Goal: Task Accomplishment & Management: Use online tool/utility

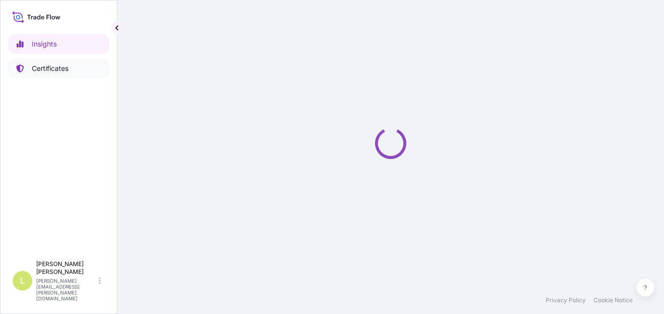
select select "2025"
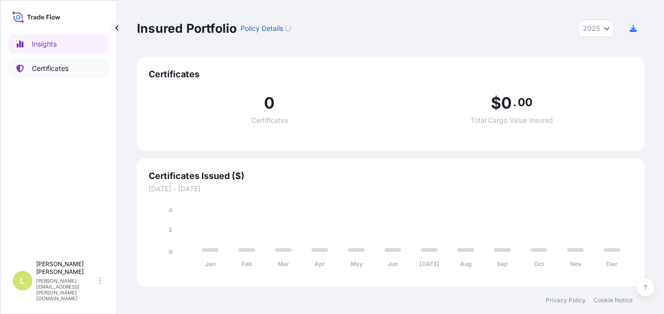
click at [75, 70] on link "Certificates" at bounding box center [58, 69] width 101 height 20
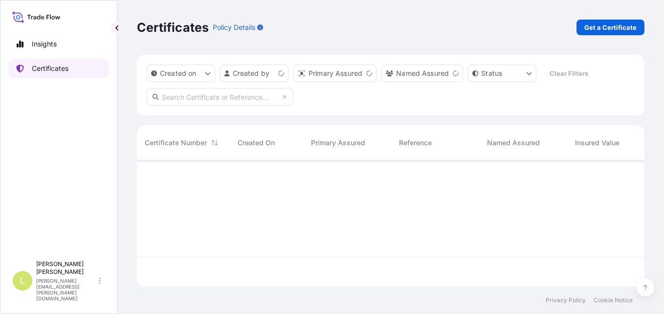
scroll to position [124, 500]
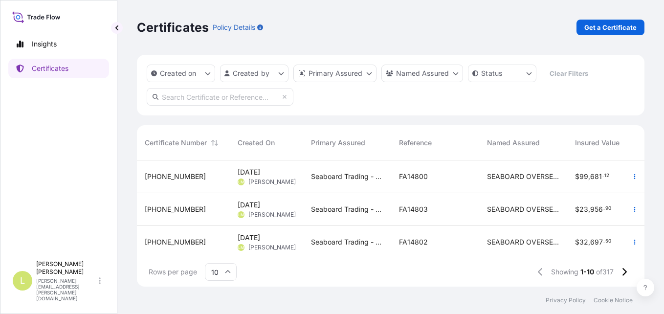
click at [411, 185] on div "FA14800" at bounding box center [435, 176] width 88 height 33
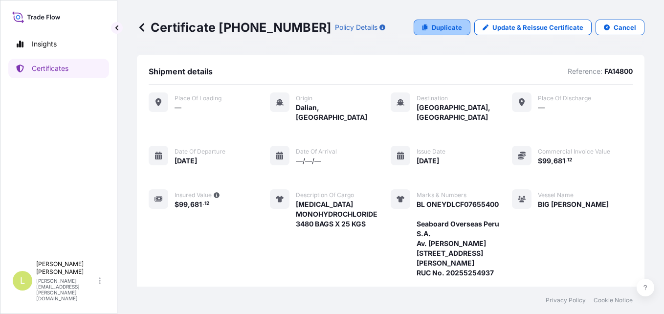
click at [441, 33] on link "Duplicate" at bounding box center [441, 28] width 57 height 16
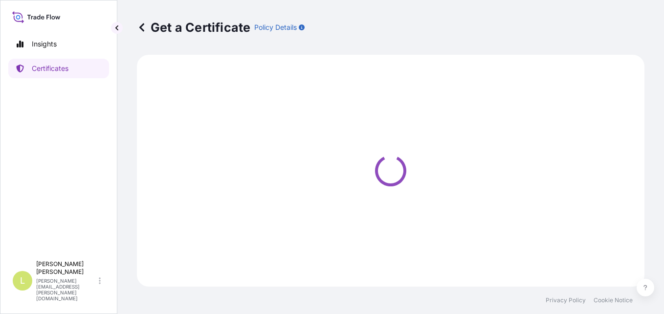
select select "Ocean Vessel"
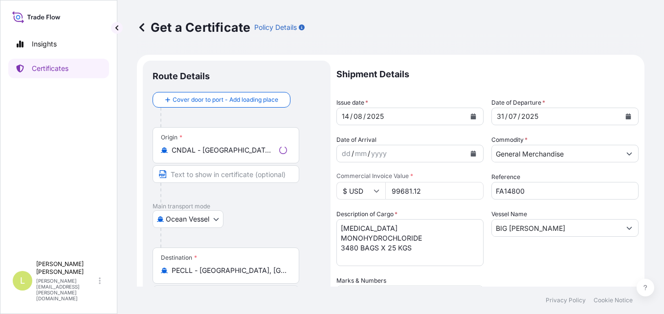
select select "31639"
click at [620, 111] on button "Calendar" at bounding box center [628, 116] width 16 height 16
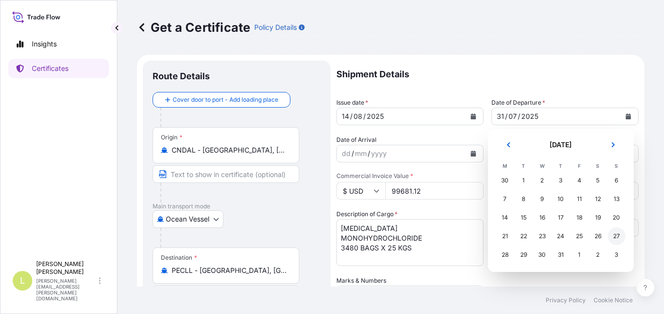
click at [614, 234] on div "27" at bounding box center [616, 236] width 18 height 18
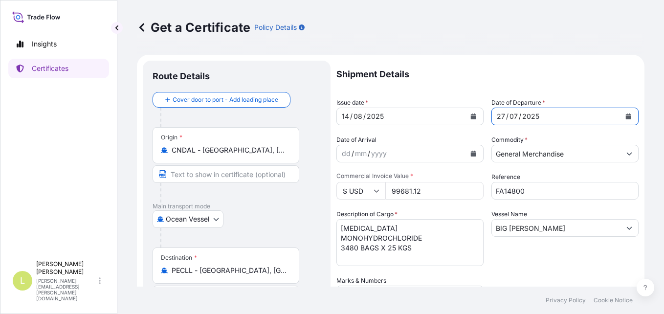
click at [247, 154] on input "CNDAL - [GEOGRAPHIC_DATA], [GEOGRAPHIC_DATA]" at bounding box center [229, 150] width 115 height 10
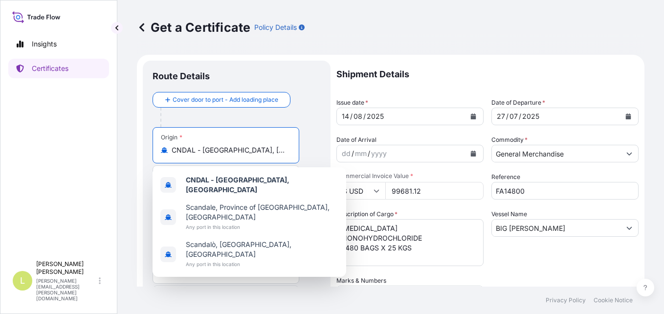
click at [247, 154] on input "CNDAL - [GEOGRAPHIC_DATA], [GEOGRAPHIC_DATA]" at bounding box center [229, 150] width 115 height 10
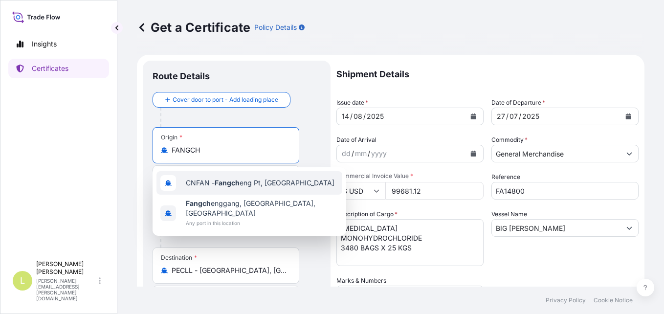
click at [295, 186] on div "CNFAN - Fangch eng Pt, [GEOGRAPHIC_DATA] Fangch enggang, [GEOGRAPHIC_DATA], [GE…" at bounding box center [248, 201] width 193 height 68
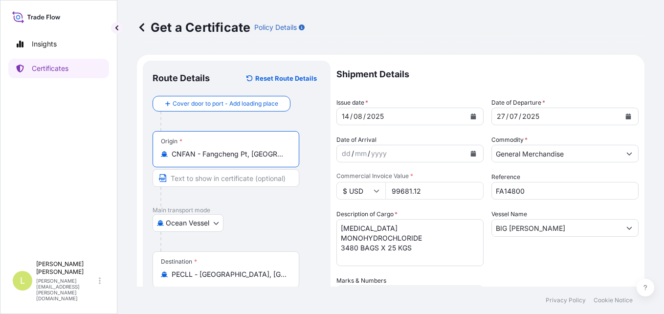
type input "CNFAN - Fangcheng Pt, [GEOGRAPHIC_DATA]"
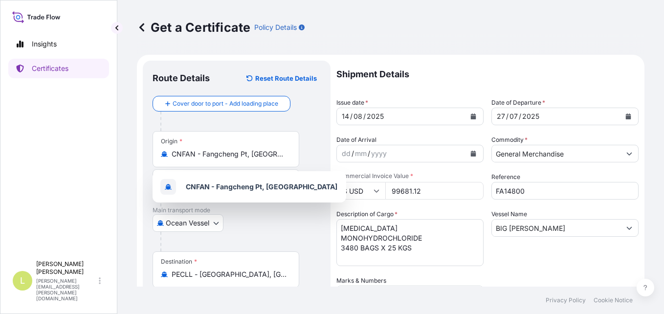
click at [319, 139] on div "Origin * CNFAN - [GEOGRAPHIC_DATA] Pt, [GEOGRAPHIC_DATA]" at bounding box center [236, 168] width 168 height 75
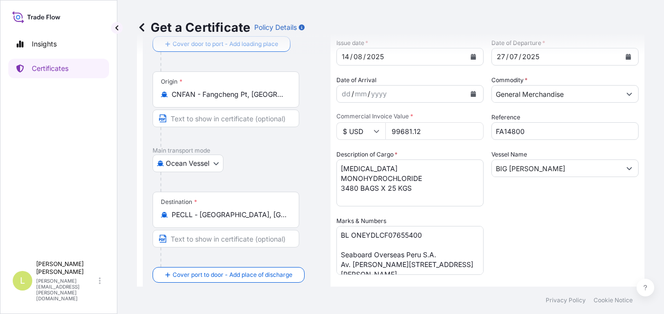
scroll to position [63, 0]
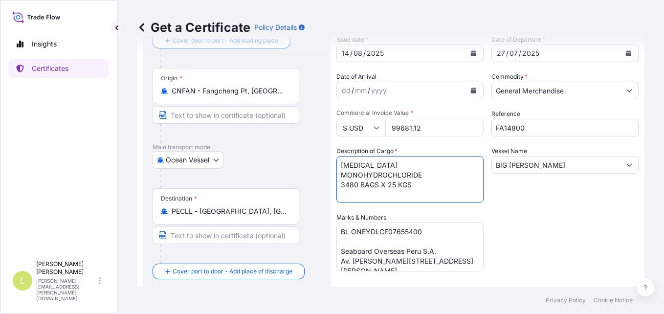
click at [433, 162] on textarea "[MEDICAL_DATA] MONOHYDROCHLORIDE 3480 BAGS X 25 KGS" at bounding box center [409, 179] width 147 height 47
paste textarea "171F502340"
click at [348, 176] on textarea "[MEDICAL_DATA] MONOHYDROCHLORIDE 3480 BAGS X 25 KGS" at bounding box center [409, 179] width 147 height 47
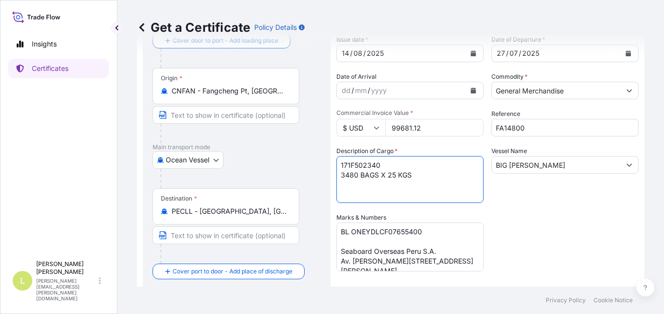
click at [348, 176] on textarea "[MEDICAL_DATA] MONOHYDROCHLORIDE 3480 BAGS X 25 KGS" at bounding box center [409, 179] width 147 height 47
click at [342, 167] on textarea "[MEDICAL_DATA] MONOHYDROCHLORIDE 3480 BAGS X 25 KGS" at bounding box center [409, 179] width 147 height 47
type textarea "BL 171F502340 2160 BAGS X 25 KGS"
click at [537, 131] on input "FA14800" at bounding box center [564, 128] width 147 height 18
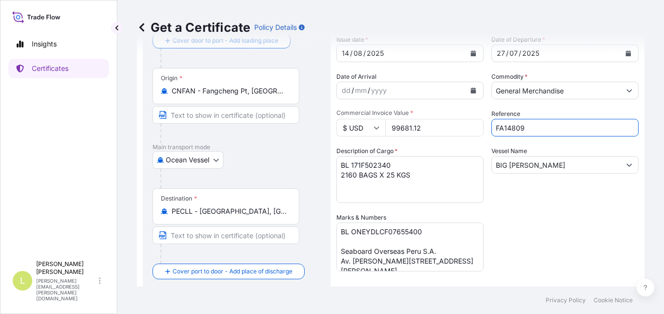
type input "FA14809"
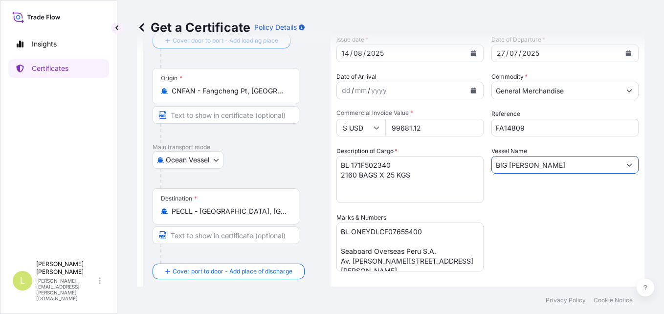
click at [545, 160] on input "BIG [PERSON_NAME]" at bounding box center [556, 165] width 129 height 18
click at [556, 184] on div "Vessel Name [PERSON_NAME]" at bounding box center [564, 174] width 147 height 57
click at [377, 168] on textarea "[MEDICAL_DATA] MONOHYDROCHLORIDE 3480 BAGS X 25 KGS" at bounding box center [409, 179] width 147 height 47
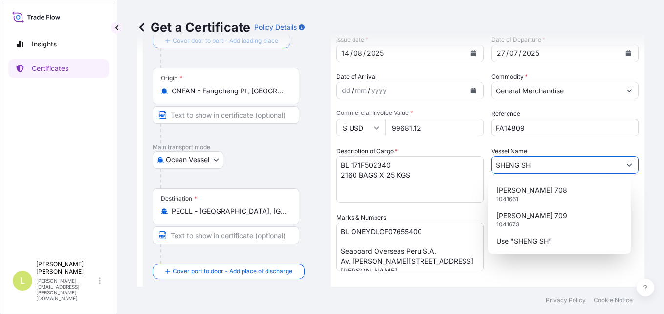
type input "[PERSON_NAME]"
click at [498, 259] on div "Shipment Details Issue date * [DATE] Date of Departure * [DATE] Date of Arrival…" at bounding box center [487, 212] width 302 height 429
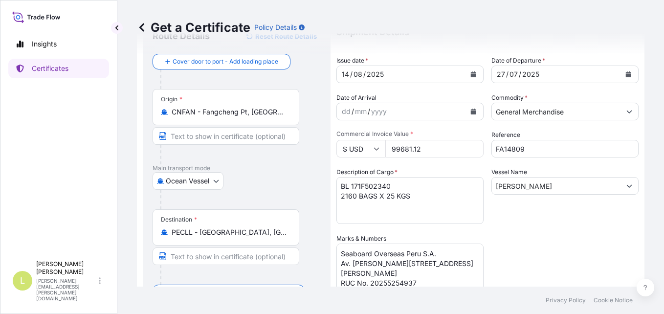
scroll to position [50, 0]
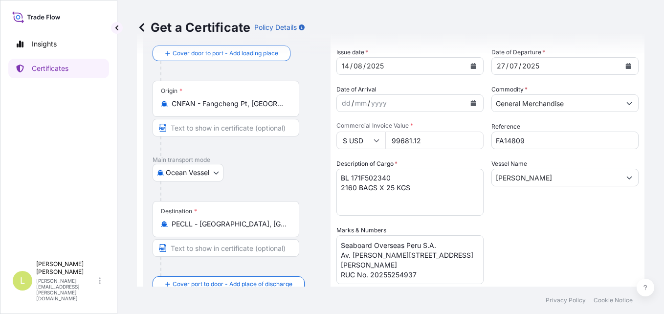
click at [471, 69] on button "Calendar" at bounding box center [473, 66] width 16 height 16
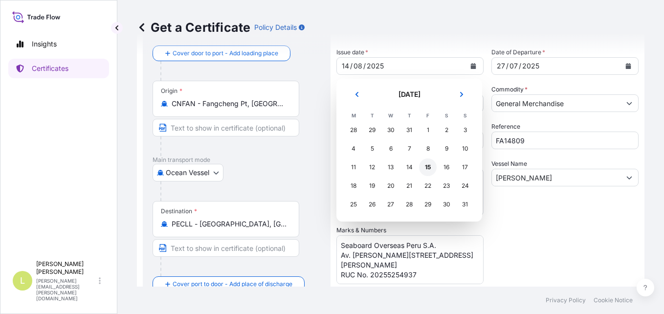
click at [426, 168] on div "15" at bounding box center [428, 167] width 18 height 18
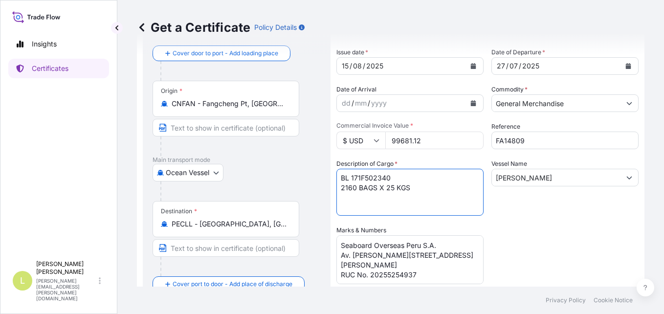
click at [362, 180] on textarea "[MEDICAL_DATA] MONOHYDROCHLORIDE 3480 BAGS X 25 KGS" at bounding box center [409, 192] width 147 height 47
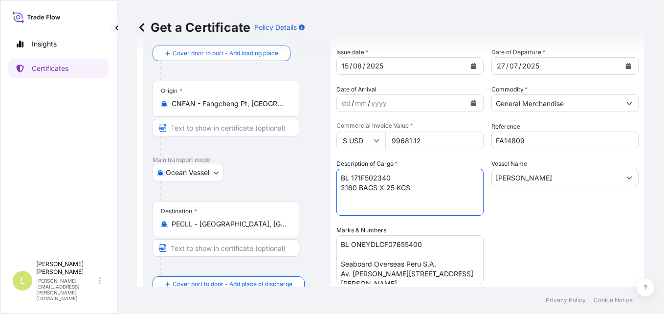
click at [373, 177] on textarea "[MEDICAL_DATA] MONOHYDROCHLORIDE 3480 BAGS X 25 KGS" at bounding box center [409, 192] width 147 height 47
click at [388, 241] on textarea "BL ONEYDLCF07655400 Seaboard Overseas Peru S.A. Av. [PERSON_NAME][STREET_ADDRES…" at bounding box center [409, 259] width 147 height 49
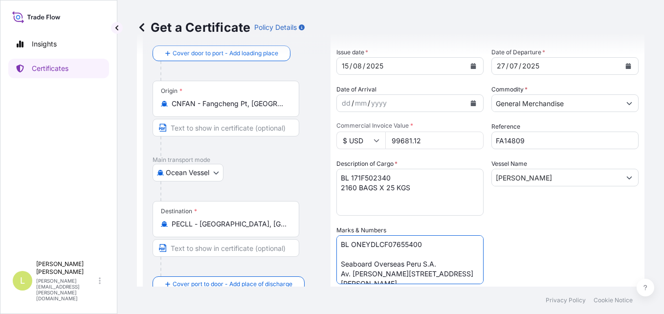
click at [388, 241] on textarea "BL ONEYDLCF07655400 Seaboard Overseas Peru S.A. Av. [PERSON_NAME][STREET_ADDRES…" at bounding box center [409, 259] width 147 height 49
paste textarea "171F50234"
type textarea "BL 171F502340 Seaboard Overseas Peru S.A. Av. [PERSON_NAME][STREET_ADDRESS][PER…"
click at [370, 178] on textarea "[MEDICAL_DATA] MONOHYDROCHLORIDE 3480 BAGS X 25 KGS" at bounding box center [409, 192] width 147 height 47
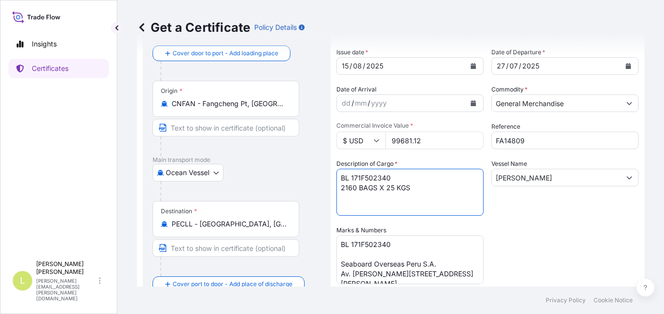
click at [370, 178] on textarea "[MEDICAL_DATA] MONOHYDROCHLORIDE 3480 BAGS X 25 KGS" at bounding box center [409, 192] width 147 height 47
paste textarea "MONOCALCIUM PHOSPHATE GRANULATED 22,7%"
click at [343, 186] on textarea "[MEDICAL_DATA] MONOHYDROCHLORIDE 3480 BAGS X 25 KGS" at bounding box center [409, 192] width 147 height 47
type textarea "MONOCALCIUM PHOSPHATE GRANULATED 22,7% 2160 BAGS X 25 KGS"
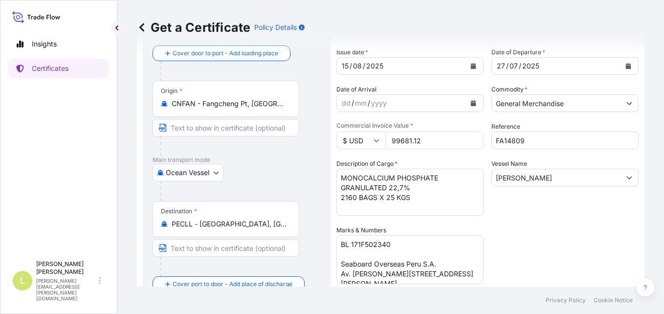
click at [525, 225] on div "Shipment Details Issue date * [DATE] Date of Departure * [DATE] Date of Arrival…" at bounding box center [487, 224] width 302 height 429
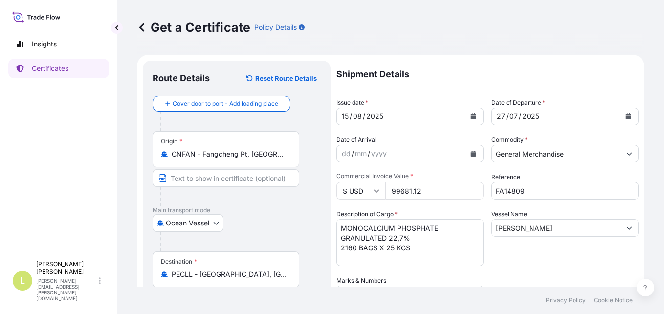
click at [411, 193] on input "99681.12" at bounding box center [434, 191] width 98 height 18
type input "48826.8"
click at [482, 262] on div "Shipment Details Issue date * [DATE] Date of Departure * [DATE] Date of Arrival…" at bounding box center [487, 275] width 302 height 429
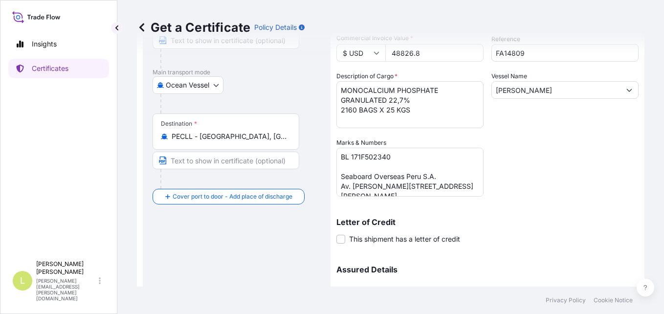
scroll to position [236, 0]
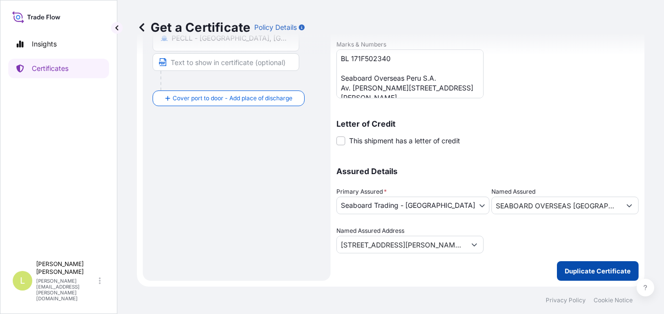
click at [574, 275] on p "Duplicate Certificate" at bounding box center [597, 271] width 66 height 10
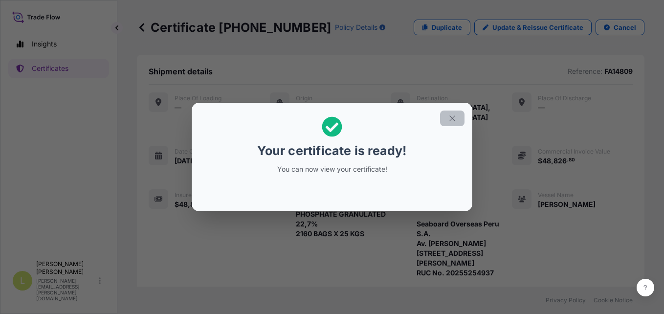
click at [450, 117] on icon "button" at bounding box center [452, 118] width 9 height 9
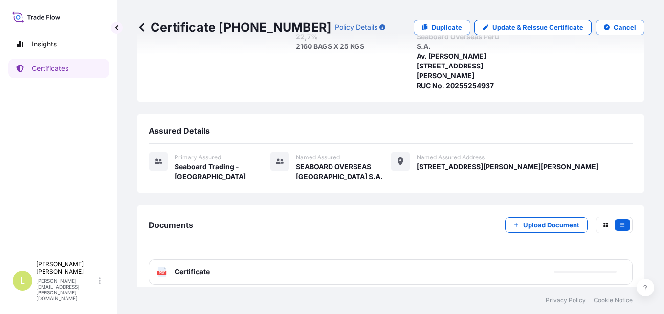
scroll to position [207, 0]
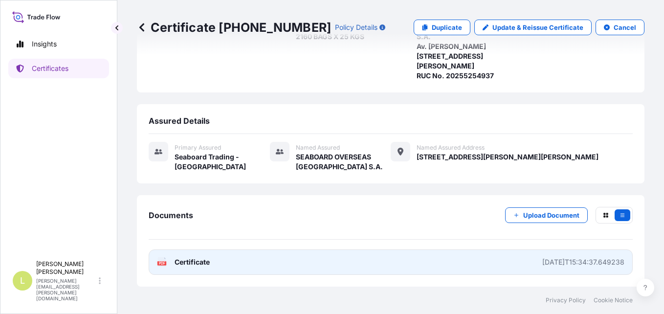
click at [207, 261] on span "Certificate" at bounding box center [191, 262] width 35 height 10
